Goal: Task Accomplishment & Management: Manage account settings

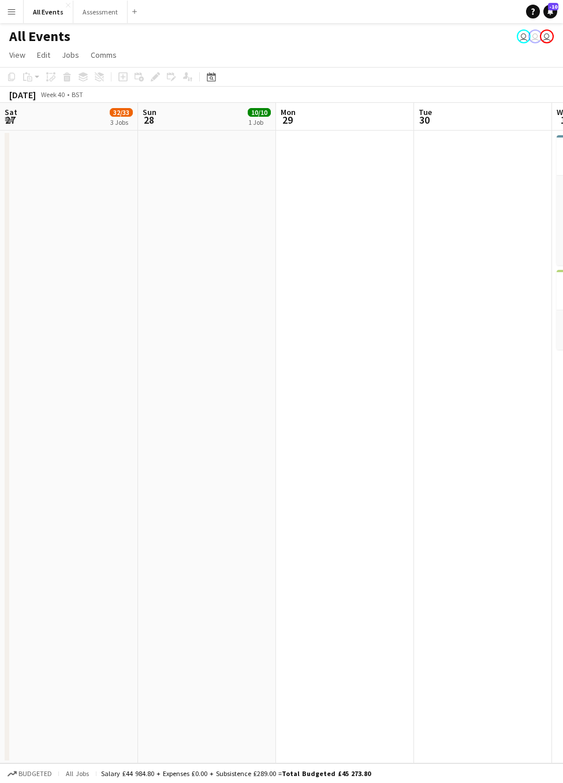
drag, startPoint x: 453, startPoint y: 365, endPoint x: 331, endPoint y: 362, distance: 122.0
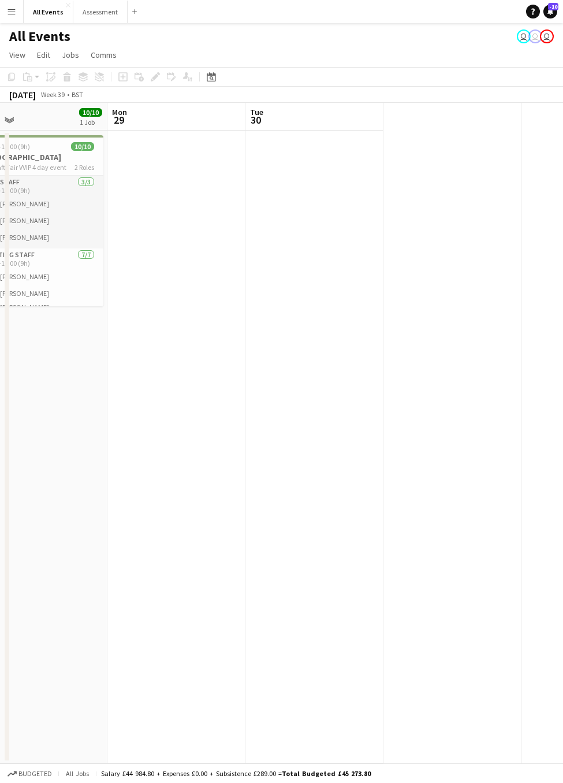
drag, startPoint x: 400, startPoint y: 374, endPoint x: 605, endPoint y: 376, distance: 204.6
click at [563, 376] on html "Menu Boards Boards Boards All jobs Status Workforce Workforce My Workforce Recr…" at bounding box center [281, 391] width 563 height 783
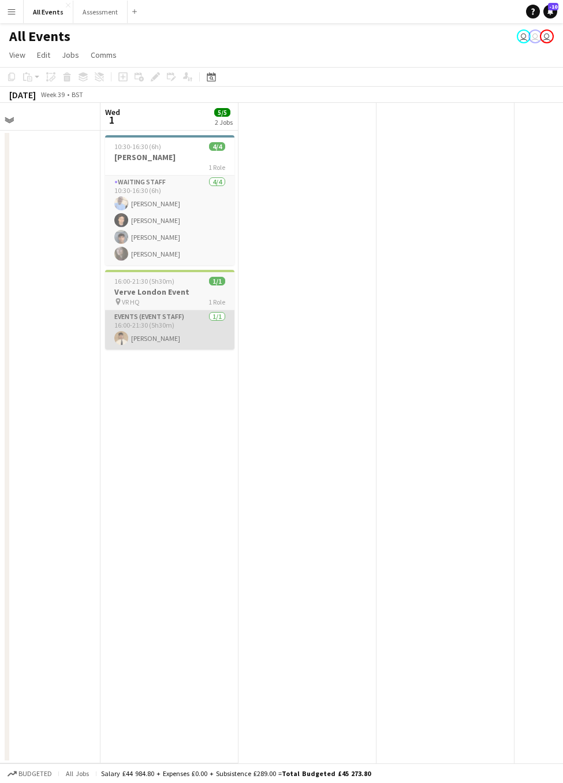
drag, startPoint x: 463, startPoint y: 368, endPoint x: 157, endPoint y: 349, distance: 306.8
click at [157, 350] on app-calendar-viewport "Sat 27 32/33 3 Jobs Sun 28 10/10 1 Job Mon 29 Tue 30 Wed 1 5/5 2 Jobs 09:00-18:…" at bounding box center [281, 433] width 563 height 661
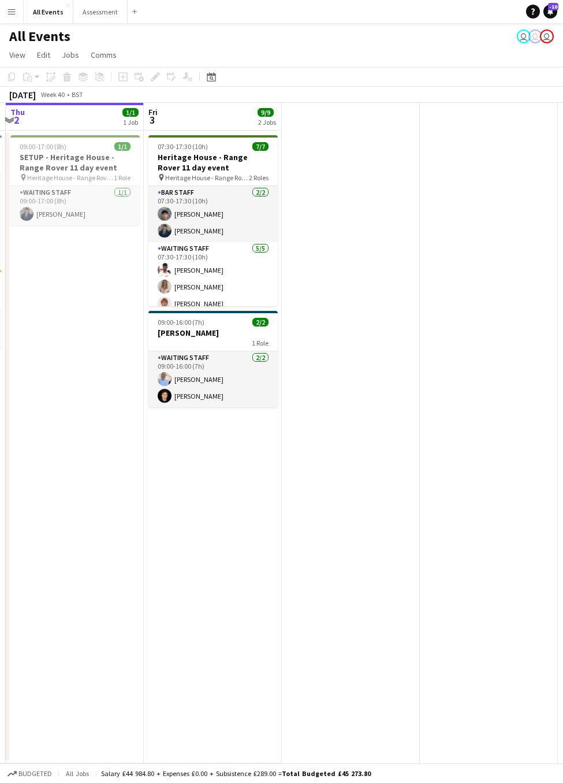
scroll to position [0, 428]
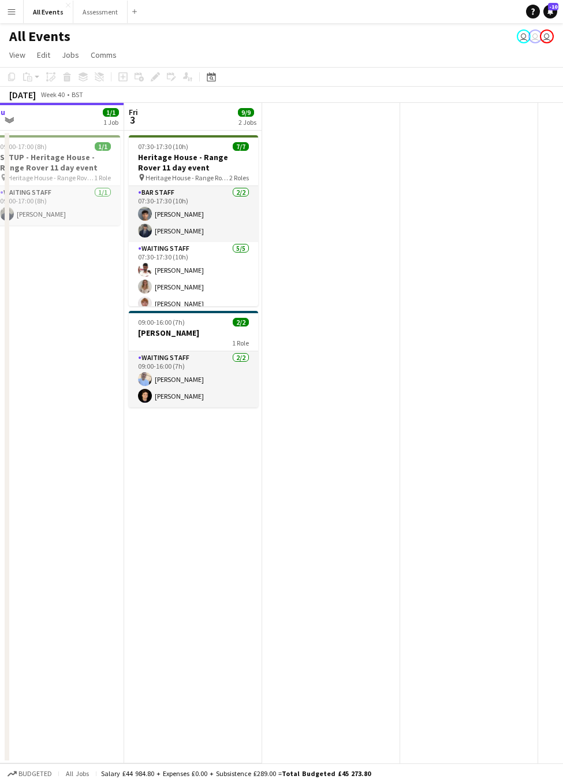
drag, startPoint x: 331, startPoint y: 329, endPoint x: 103, endPoint y: 330, distance: 228.3
click at [103, 330] on app-calendar-viewport "Mon 29 Tue 30 Wed 1 5/5 2 Jobs Thu 2 1/1 1 Job Fri 3 9/9 2 Jobs 10:30-16:30 (6h…" at bounding box center [281, 433] width 563 height 661
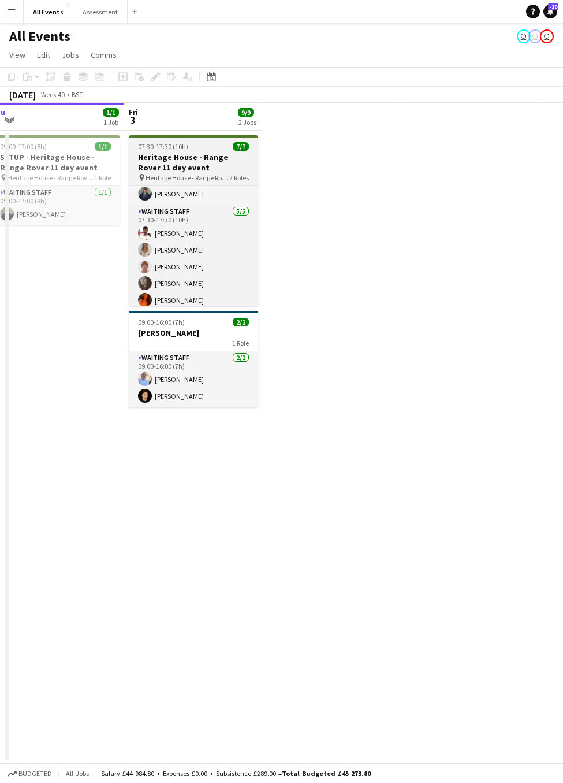
scroll to position [42, 0]
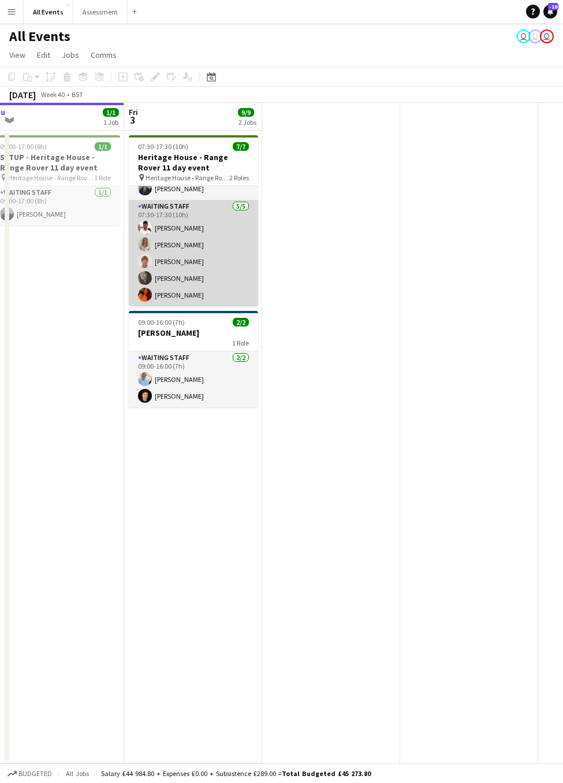
click at [175, 295] on app-card-role "Waiting Staff 5/5 07:30-17:30 (10h) Ahmed Al-Khayat Isobel Crabb lucas foster F…" at bounding box center [193, 253] width 129 height 106
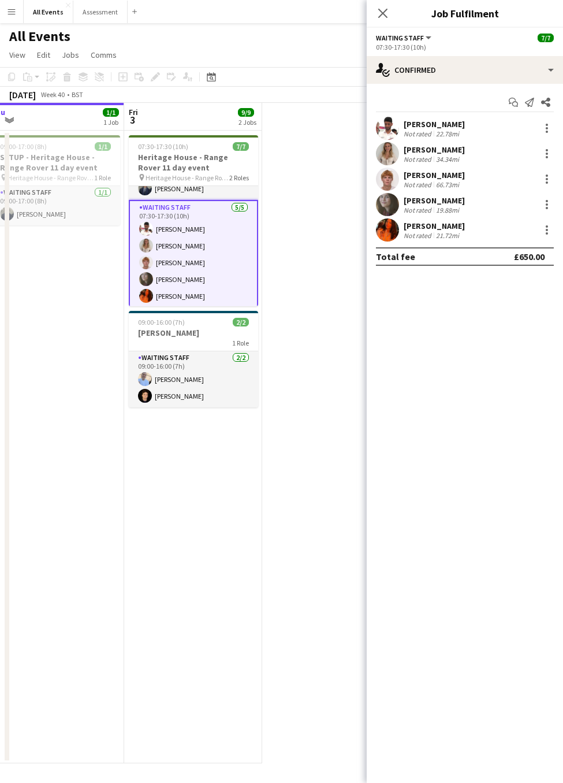
click at [428, 225] on div "Lucy Turner" at bounding box center [434, 226] width 61 height 10
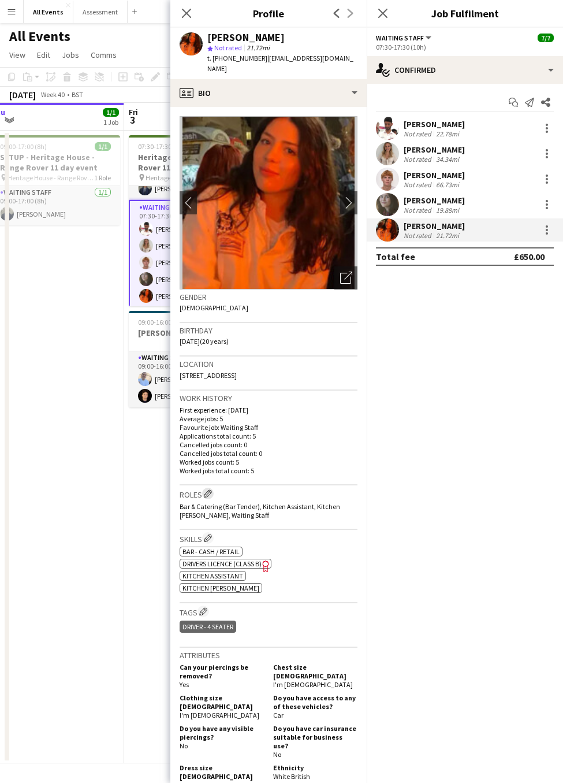
click at [209, 489] on app-icon "Edit crew company roles" at bounding box center [208, 493] width 8 height 8
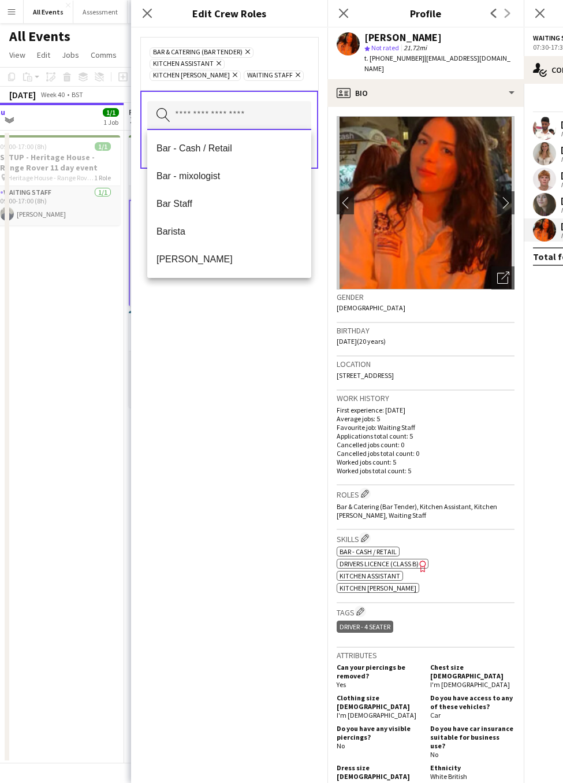
click at [203, 116] on input "text" at bounding box center [229, 115] width 164 height 29
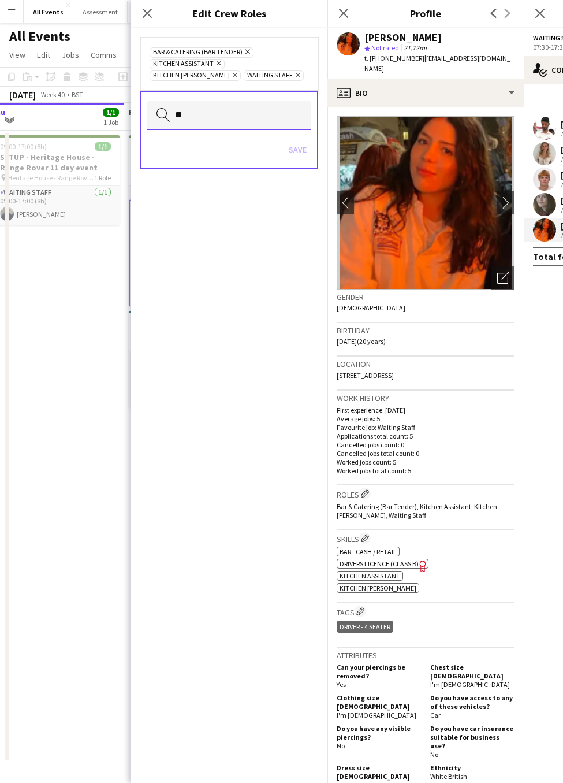
type input "*"
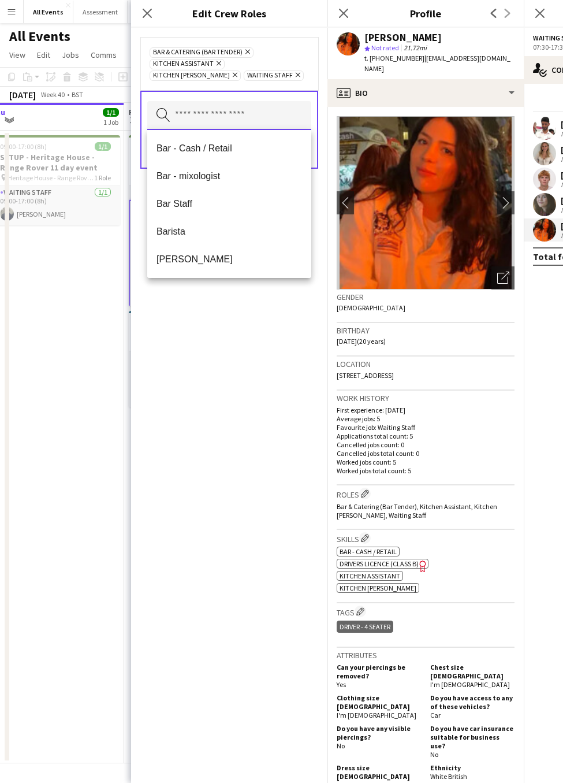
type input "*"
click at [292, 402] on div "Bar & Catering (Bar Tender) Remove Kitchen Assistant Remove Kitchen Porter Remo…" at bounding box center [229, 405] width 196 height 755
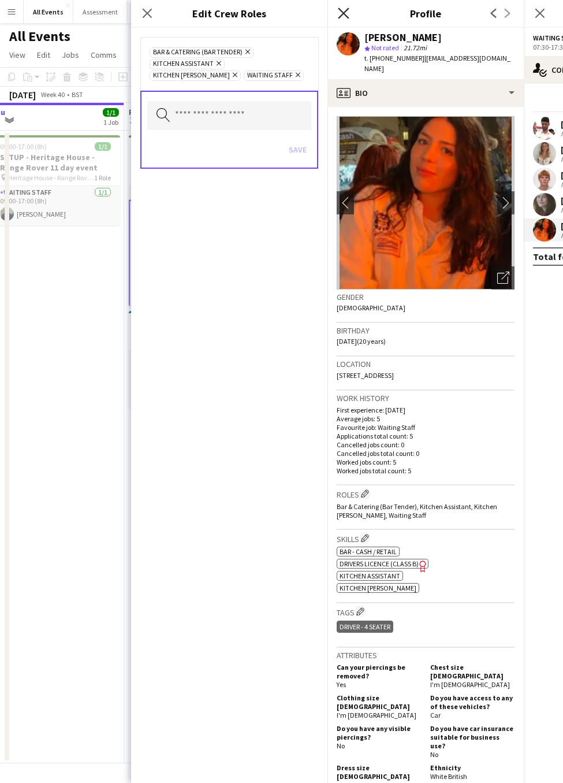
click at [346, 12] on icon "Close pop-in" at bounding box center [343, 13] width 11 height 11
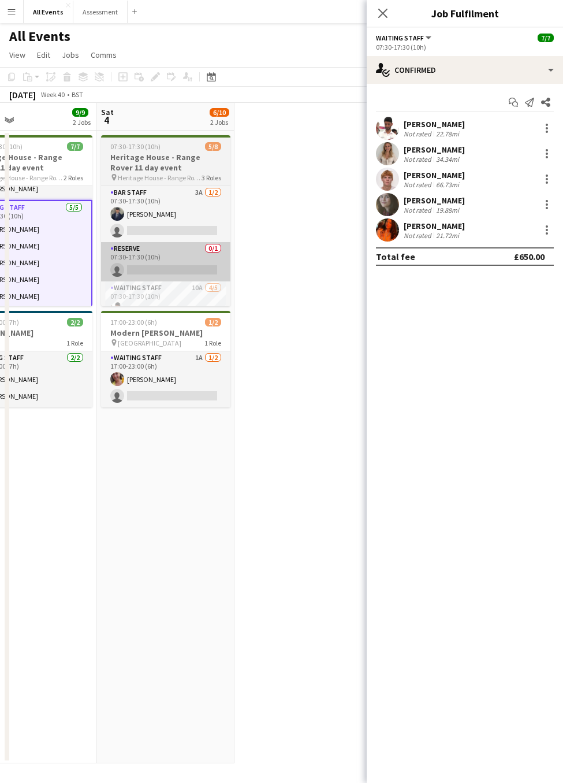
drag, startPoint x: 316, startPoint y: 261, endPoint x: 154, endPoint y: 259, distance: 161.8
click at [152, 261] on app-calendar-viewport "Tue 30 Wed 1 5/5 2 Jobs Thu 2 1/1 1 Job Fri 3 9/9 2 Jobs Sat 4 6/10 2 Jobs 10:3…" at bounding box center [281, 433] width 563 height 661
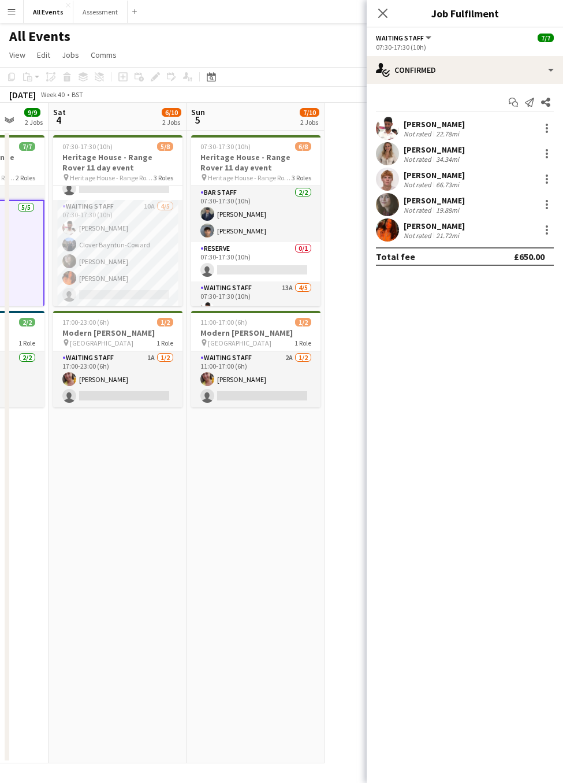
scroll to position [0, 366]
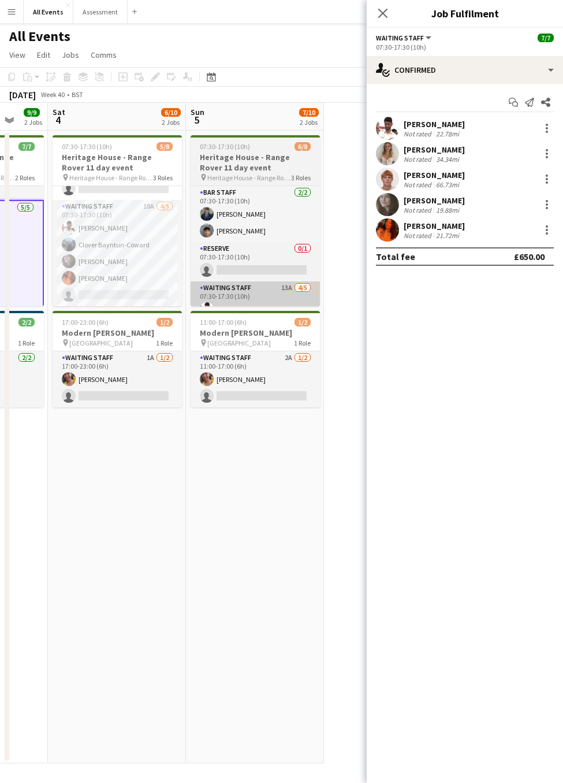
drag, startPoint x: 292, startPoint y: 309, endPoint x: 257, endPoint y: 306, distance: 35.4
click at [256, 307] on app-calendar-viewport "Wed 1 5/5 2 Jobs Thu 2 1/1 1 Job Fri 3 9/9 2 Jobs Sat 4 6/10 2 Jobs Sun 5 7/10 …" at bounding box center [281, 433] width 563 height 661
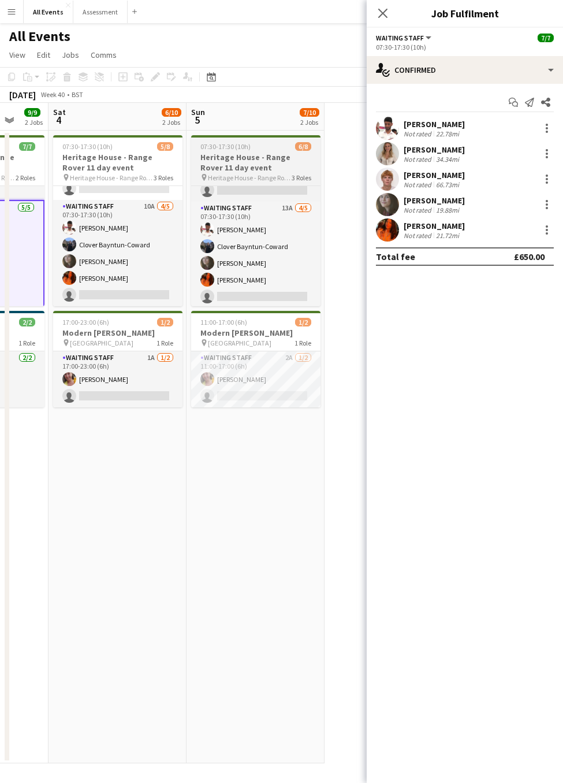
scroll to position [81, 0]
